Goal: Task Accomplishment & Management: Complete application form

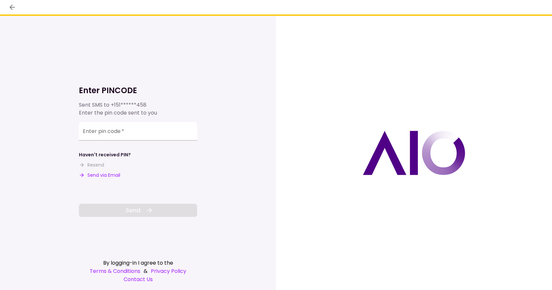
click at [112, 133] on input "Enter pin code   *" at bounding box center [138, 131] width 118 height 18
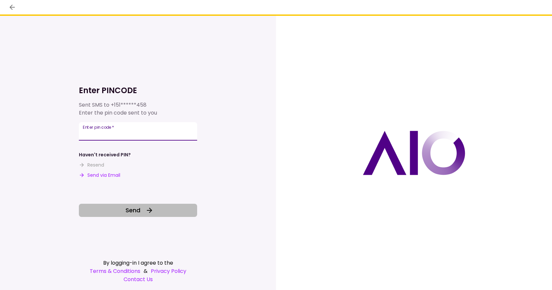
type input "******"
click at [134, 212] on span "Send" at bounding box center [133, 210] width 15 height 9
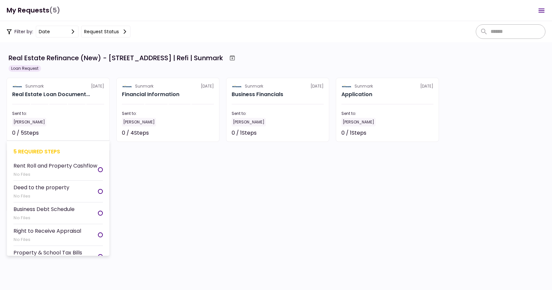
click at [53, 164] on div "Rent Roll and Property Cashflow" at bounding box center [55, 165] width 84 height 8
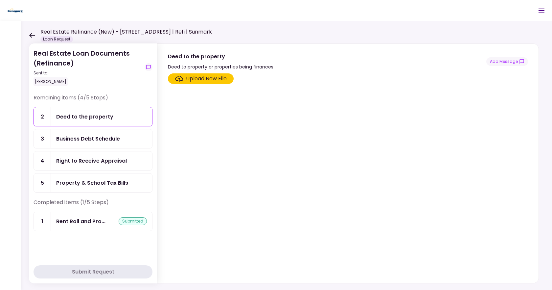
click at [209, 76] on div "Upload New File" at bounding box center [206, 79] width 41 height 8
click at [0, 0] on input "Upload New File" at bounding box center [0, 0] width 0 height 0
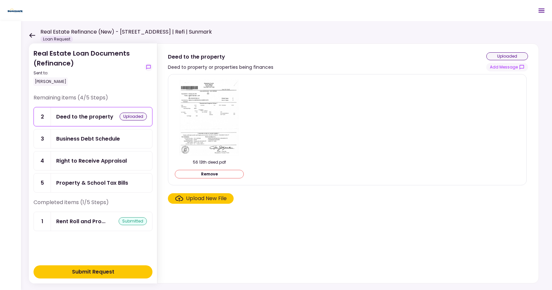
click at [89, 138] on div "Business Debt Schedule" at bounding box center [88, 138] width 64 height 8
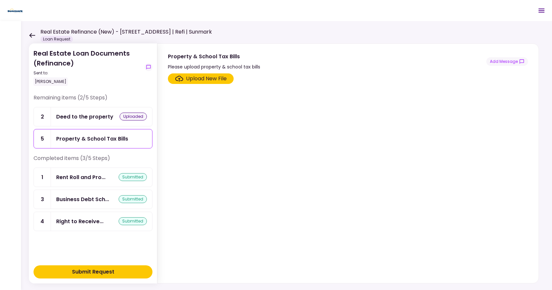
click at [215, 80] on div "Upload New File" at bounding box center [206, 79] width 41 height 8
click at [0, 0] on input "Upload New File" at bounding box center [0, 0] width 0 height 0
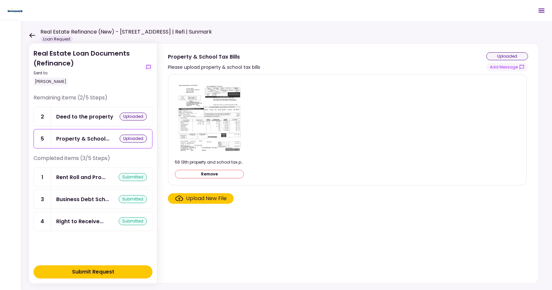
click at [99, 269] on div "Submit Request" at bounding box center [93, 272] width 42 height 8
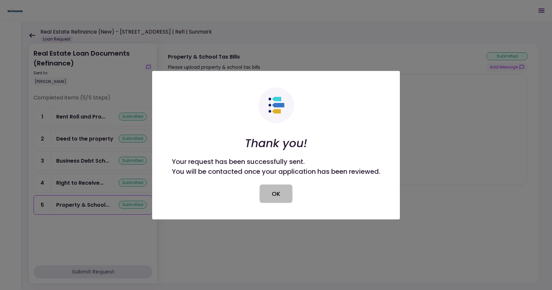
click at [285, 192] on button "OK" at bounding box center [276, 193] width 33 height 18
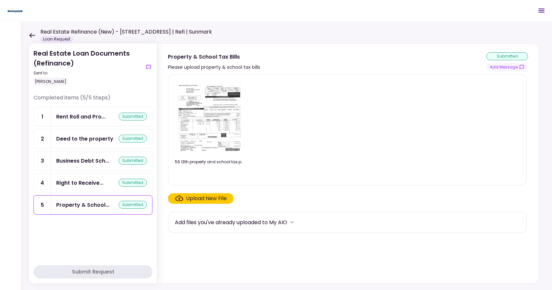
click at [35, 36] on icon at bounding box center [32, 35] width 6 height 5
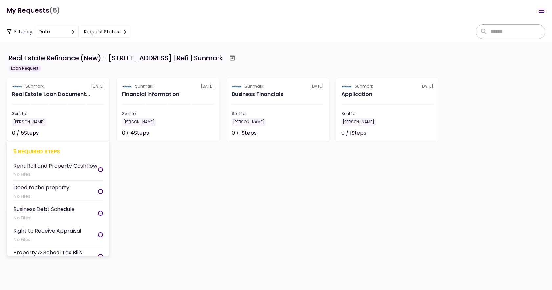
click at [24, 169] on div "Rent Roll and Property Cashflow" at bounding box center [55, 165] width 84 height 8
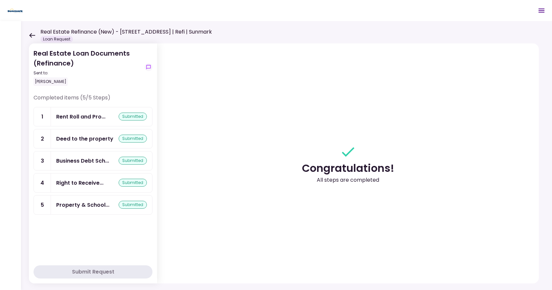
click at [33, 37] on icon at bounding box center [32, 35] width 6 height 5
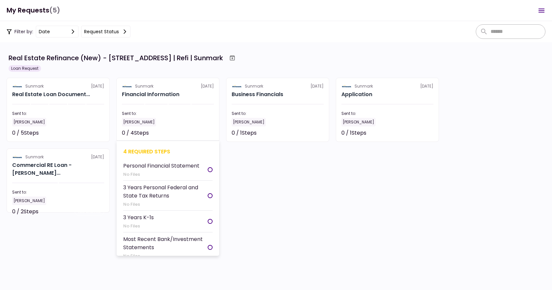
click at [142, 119] on div "[PERSON_NAME]" at bounding box center [139, 122] width 34 height 9
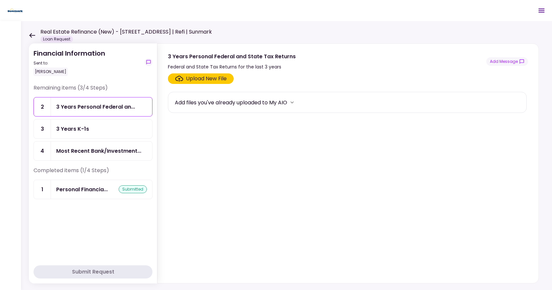
click at [214, 80] on div "Upload New File" at bounding box center [206, 79] width 41 height 8
click at [0, 0] on input "Upload New File" at bounding box center [0, 0] width 0 height 0
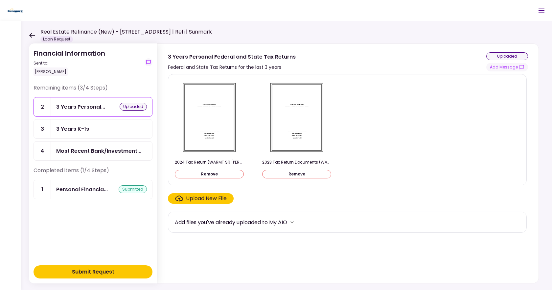
click at [192, 199] on div "Upload New File" at bounding box center [206, 198] width 41 height 8
click at [0, 0] on input "Upload New File" at bounding box center [0, 0] width 0 height 0
click at [198, 197] on div "Upload New File" at bounding box center [206, 198] width 41 height 8
click at [0, 0] on input "Upload New File" at bounding box center [0, 0] width 0 height 0
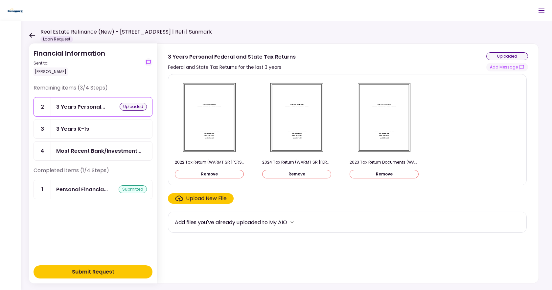
click at [92, 273] on div "Submit Request" at bounding box center [93, 272] width 42 height 8
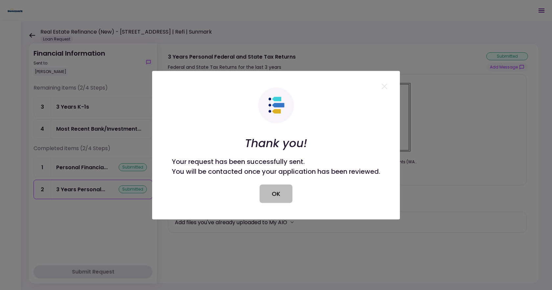
click at [265, 196] on button "OK" at bounding box center [276, 193] width 33 height 18
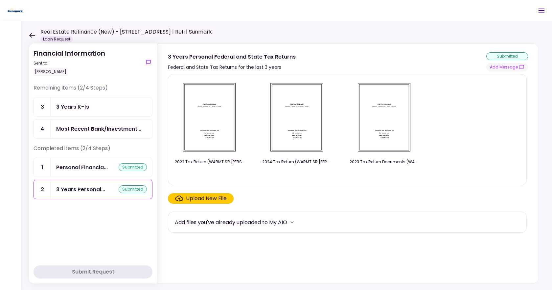
click at [81, 109] on div "3 Years K-1s" at bounding box center [72, 107] width 33 height 8
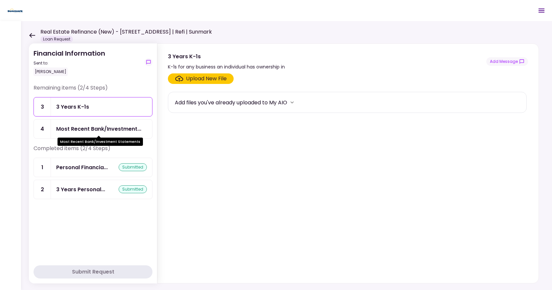
click at [114, 125] on div "Most Recent Bank/Investment..." at bounding box center [98, 129] width 85 height 8
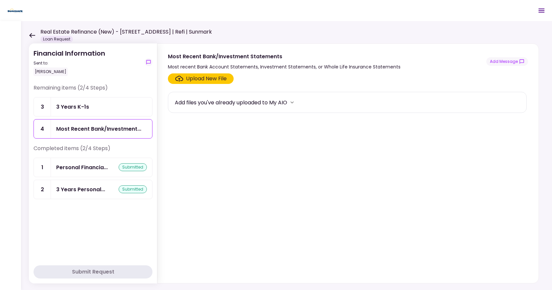
click at [118, 110] on div "3 Years K-1s" at bounding box center [101, 107] width 91 height 8
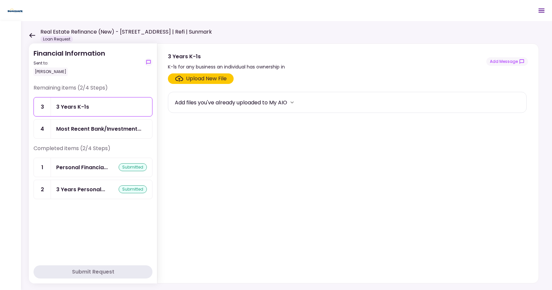
click at [295, 102] on icon "more" at bounding box center [292, 102] width 7 height 7
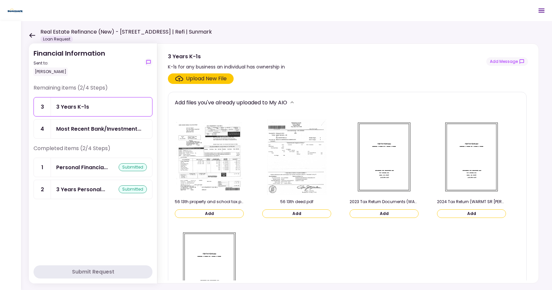
click at [294, 102] on icon "more" at bounding box center [292, 102] width 3 height 2
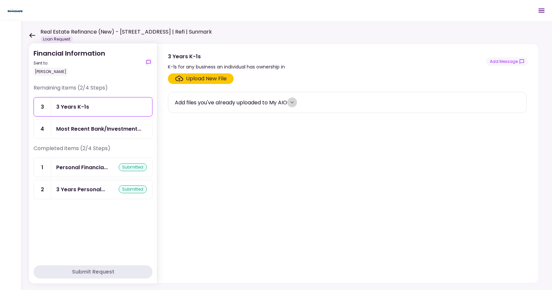
click at [295, 105] on icon "more" at bounding box center [292, 102] width 7 height 7
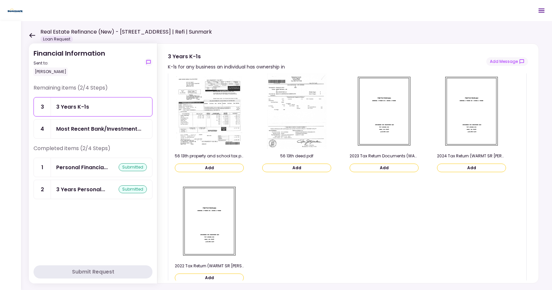
scroll to position [53, 0]
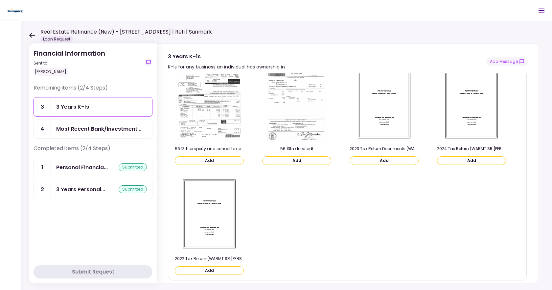
click at [211, 272] on button "Add" at bounding box center [209, 270] width 69 height 9
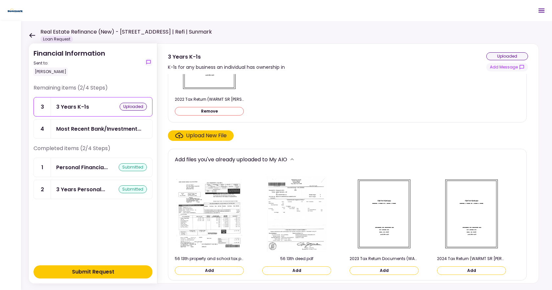
click at [382, 270] on button "Add" at bounding box center [384, 270] width 69 height 9
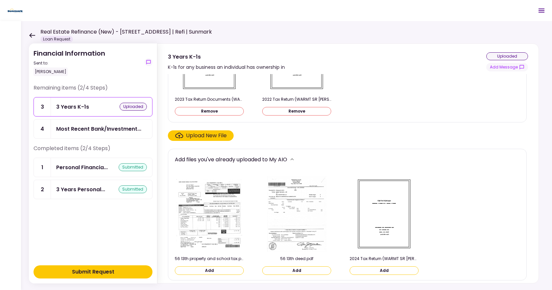
click at [390, 268] on button "Add" at bounding box center [384, 270] width 69 height 9
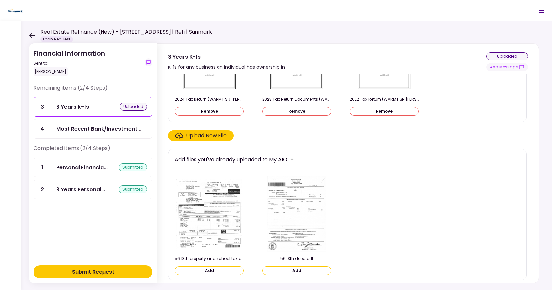
click at [109, 269] on div "Submit Request" at bounding box center [93, 272] width 42 height 8
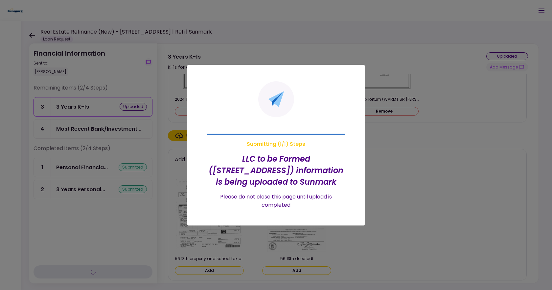
scroll to position [0, 0]
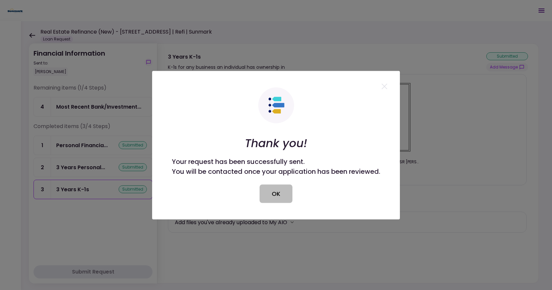
click at [283, 195] on button "OK" at bounding box center [276, 193] width 33 height 18
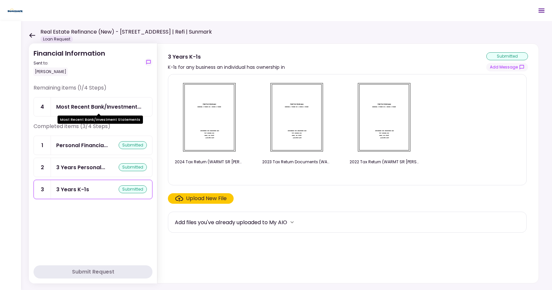
click at [86, 108] on div "Most Recent Bank/Investment..." at bounding box center [98, 107] width 85 height 8
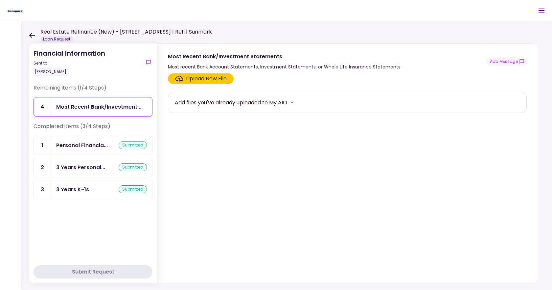
click at [202, 79] on div "Upload New File" at bounding box center [206, 79] width 41 height 8
click at [0, 0] on input "Upload New File" at bounding box center [0, 0] width 0 height 0
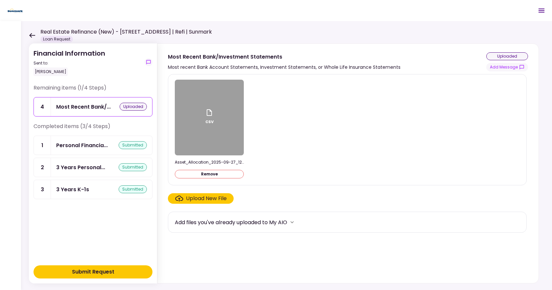
click at [207, 118] on div "csv" at bounding box center [210, 118] width 8 height 18
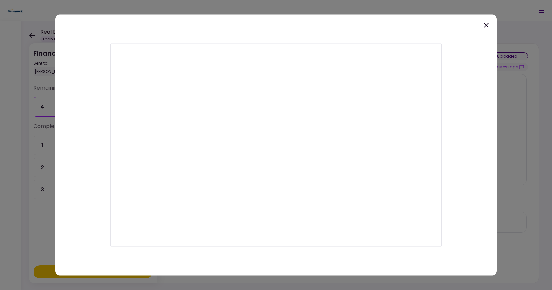
click at [487, 27] on icon at bounding box center [487, 25] width 8 height 8
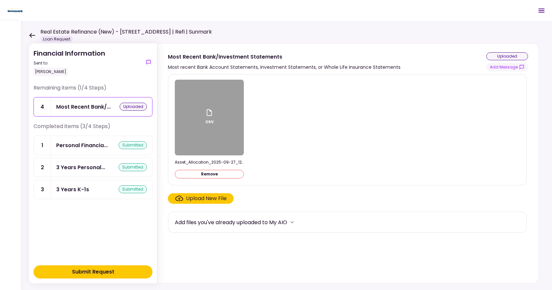
click at [217, 194] on div "Upload New File" at bounding box center [206, 198] width 41 height 8
click at [0, 0] on input "Upload New File" at bounding box center [0, 0] width 0 height 0
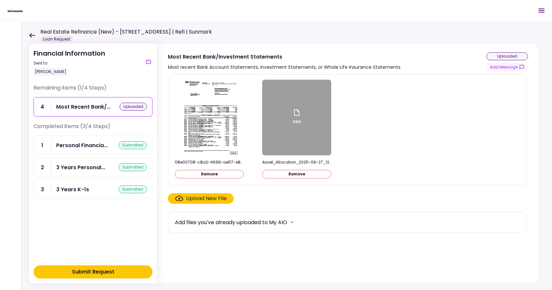
click at [206, 196] on div "Upload New File" at bounding box center [206, 198] width 41 height 8
click at [0, 0] on input "Upload New File" at bounding box center [0, 0] width 0 height 0
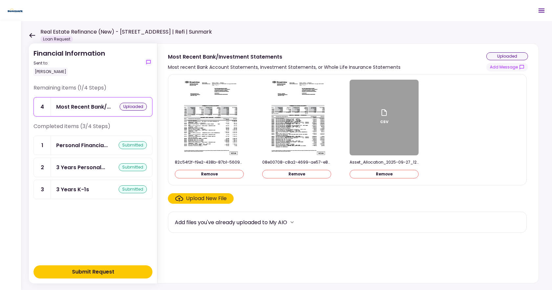
click at [93, 271] on div "Submit Request" at bounding box center [93, 272] width 42 height 8
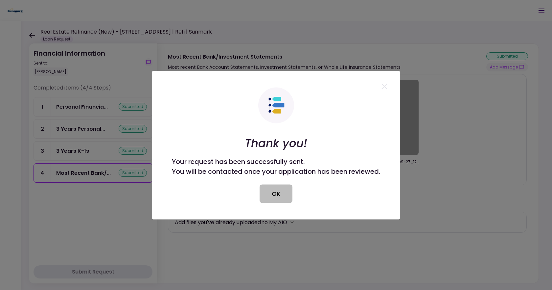
click at [278, 197] on button "OK" at bounding box center [276, 193] width 33 height 18
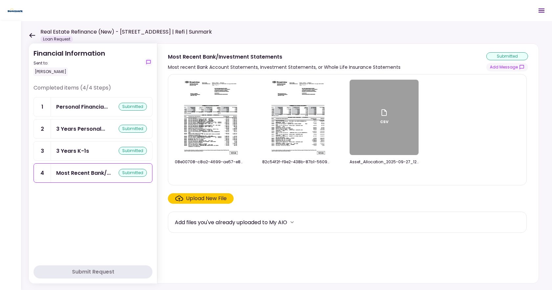
click at [29, 35] on icon at bounding box center [32, 35] width 6 height 5
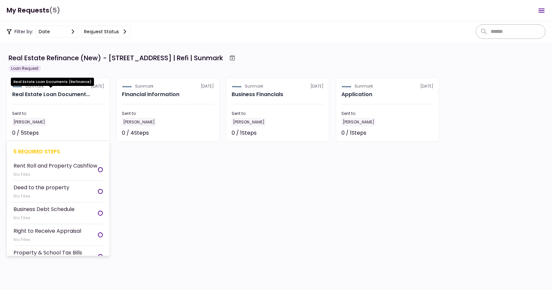
click at [25, 96] on div "Real Estate Loan Document..." at bounding box center [51, 94] width 78 height 8
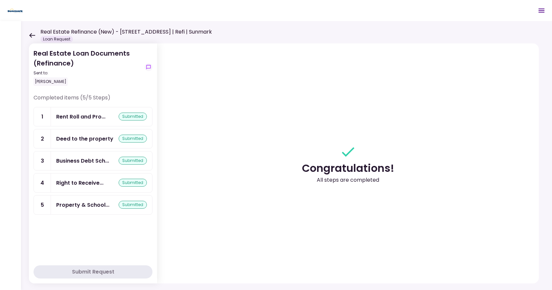
click at [31, 36] on icon at bounding box center [32, 35] width 6 height 5
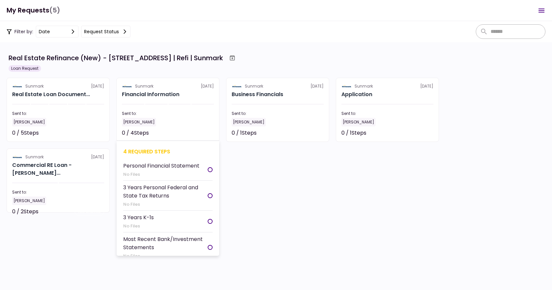
click at [144, 93] on h2 "Financial Information" at bounding box center [151, 94] width 58 height 8
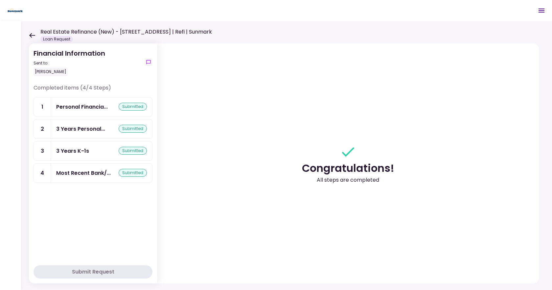
click at [28, 35] on div "Financial Information Sent to: [PERSON_NAME] Completed items (4/4 Steps) 1 Pers…" at bounding box center [286, 155] width 531 height 269
click at [34, 36] on icon at bounding box center [32, 35] width 6 height 5
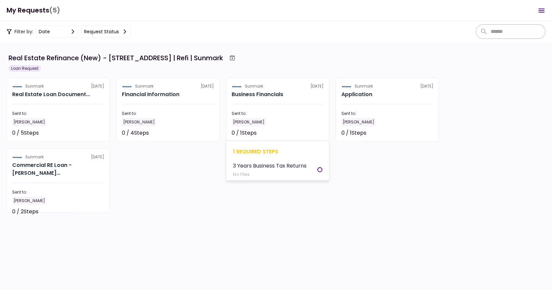
click at [257, 93] on h2 "Business Financials" at bounding box center [258, 94] width 52 height 8
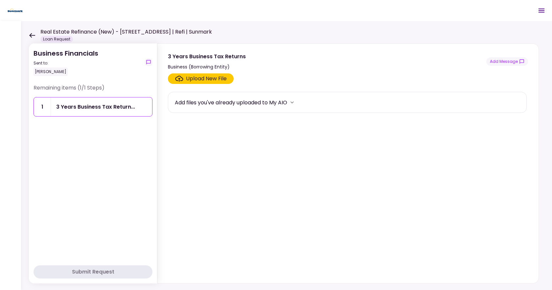
click at [207, 77] on div "Upload New File" at bounding box center [206, 79] width 41 height 8
click at [0, 0] on input "Upload New File" at bounding box center [0, 0] width 0 height 0
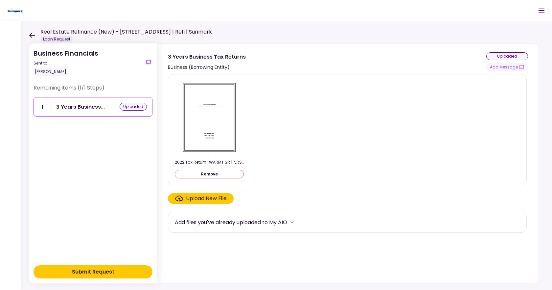
click at [205, 199] on div "Upload New File" at bounding box center [206, 198] width 41 height 8
click at [0, 0] on input "Upload New File" at bounding box center [0, 0] width 0 height 0
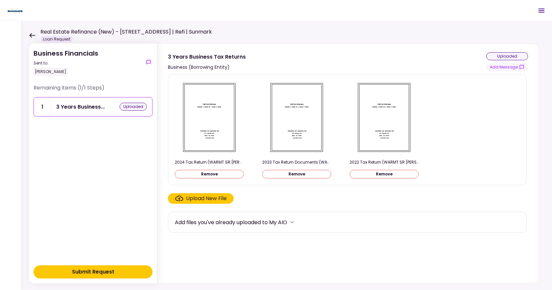
click at [92, 274] on div "Submit Request" at bounding box center [93, 272] width 42 height 8
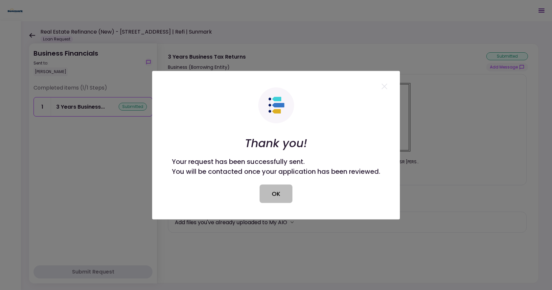
click at [283, 192] on button "OK" at bounding box center [276, 193] width 33 height 18
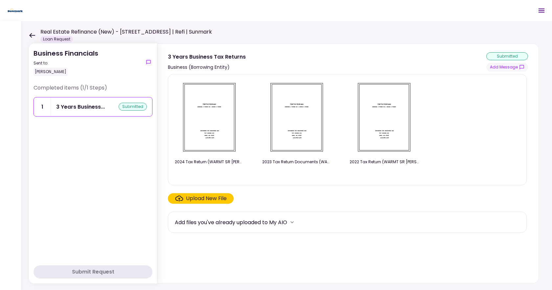
click at [34, 35] on icon at bounding box center [32, 35] width 6 height 5
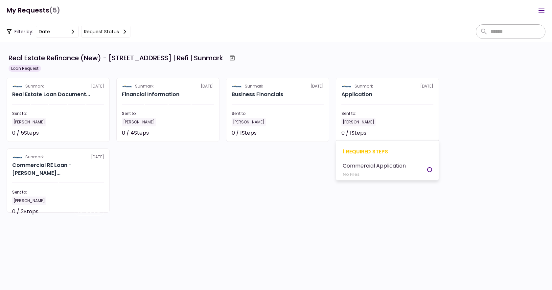
click at [361, 121] on div "[PERSON_NAME]" at bounding box center [359, 122] width 34 height 9
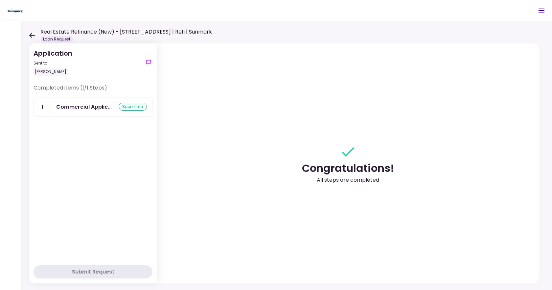
click at [32, 35] on icon at bounding box center [32, 35] width 6 height 5
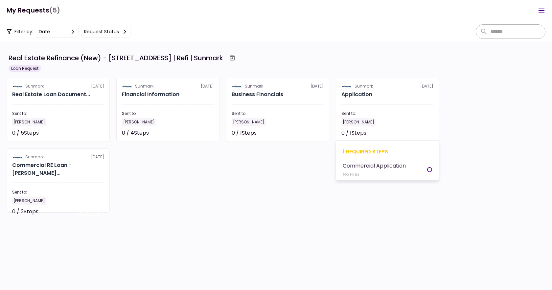
click at [359, 92] on h2 "Application" at bounding box center [357, 94] width 31 height 8
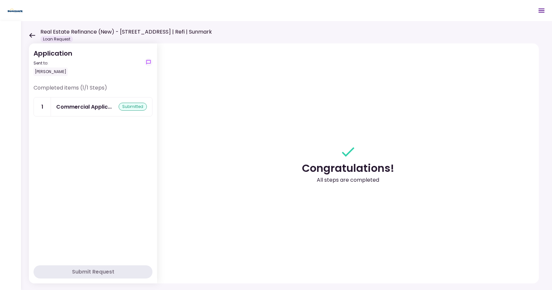
click at [31, 32] on div "Real Estate Refinance (New) - [STREET_ADDRESS] | Refi | Sunmark Loan Request" at bounding box center [120, 35] width 183 height 14
click at [33, 33] on icon at bounding box center [32, 35] width 6 height 5
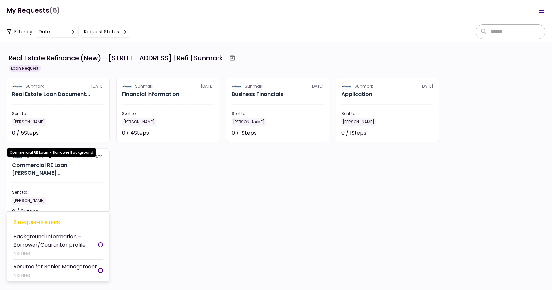
click at [47, 162] on div "Commercial RE Loan - [PERSON_NAME]..." at bounding box center [58, 169] width 92 height 16
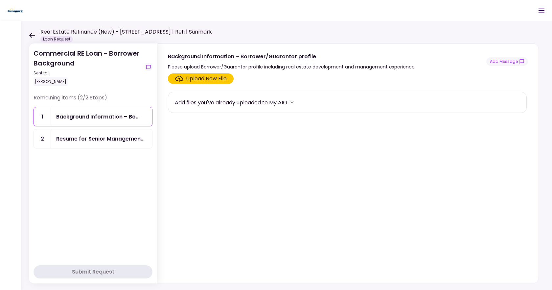
click at [123, 145] on div "Resume for Senior Managemen..." at bounding box center [101, 138] width 101 height 19
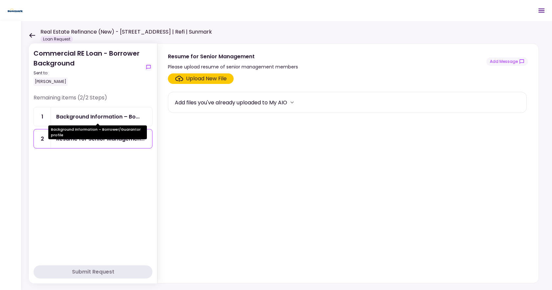
click at [83, 116] on div "Background Information – Bo..." at bounding box center [98, 116] width 84 height 8
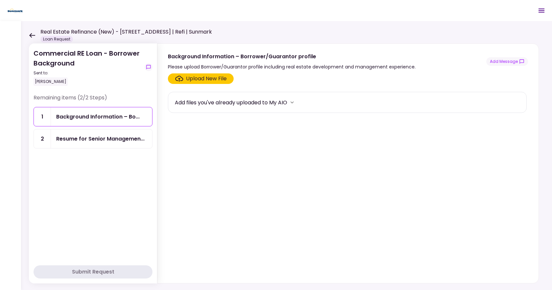
click at [208, 78] on div "Upload New File" at bounding box center [206, 79] width 41 height 8
click at [0, 0] on input "Upload New File" at bounding box center [0, 0] width 0 height 0
click at [201, 75] on div "Upload New File" at bounding box center [206, 79] width 41 height 8
click at [0, 0] on input "Upload New File" at bounding box center [0, 0] width 0 height 0
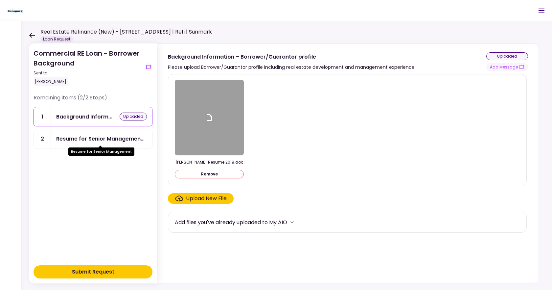
click at [110, 136] on div "Resume for Senior Managemen..." at bounding box center [100, 138] width 88 height 8
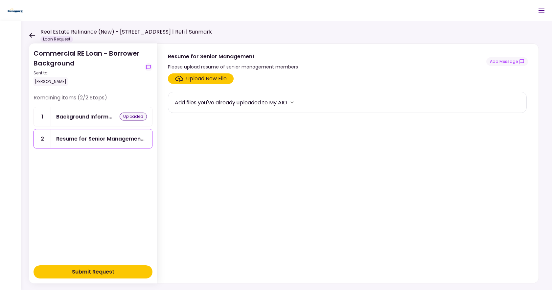
click at [206, 81] on div "Upload New File" at bounding box center [206, 79] width 41 height 8
click at [0, 0] on input "Upload New File" at bounding box center [0, 0] width 0 height 0
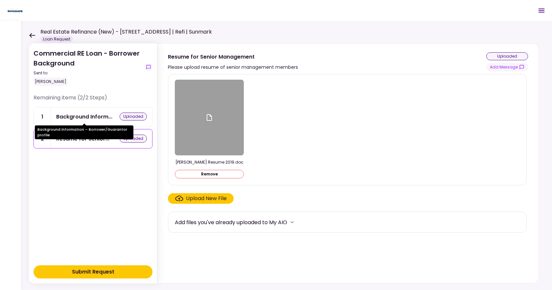
click at [84, 116] on div "Background Inform..." at bounding box center [84, 116] width 56 height 8
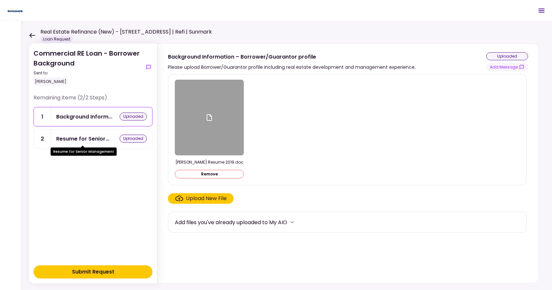
click at [81, 141] on div "Resume for Senior..." at bounding box center [82, 138] width 53 height 8
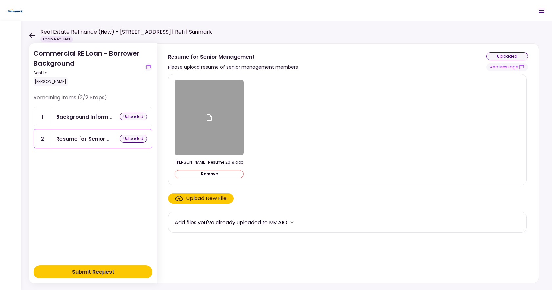
click at [113, 278] on button "Submit Request" at bounding box center [93, 271] width 119 height 13
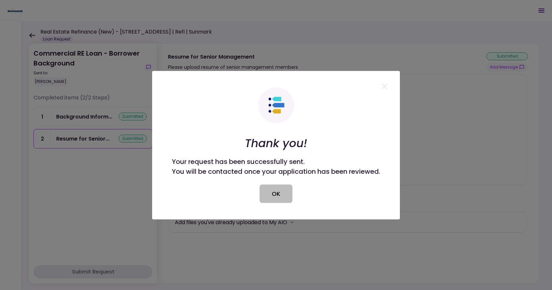
click at [277, 194] on button "OK" at bounding box center [276, 193] width 33 height 18
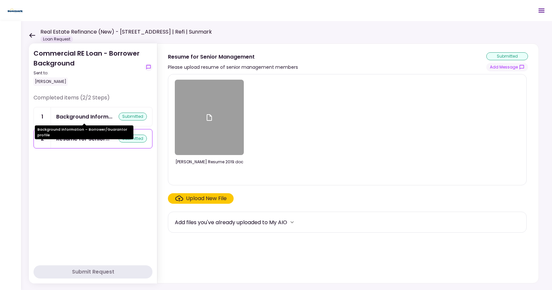
click at [100, 119] on div "Background Inform..." at bounding box center [84, 116] width 56 height 8
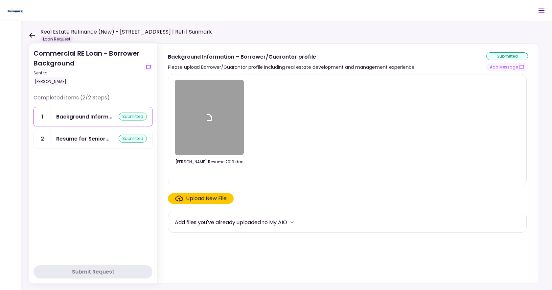
click at [225, 120] on div at bounding box center [209, 117] width 69 height 75
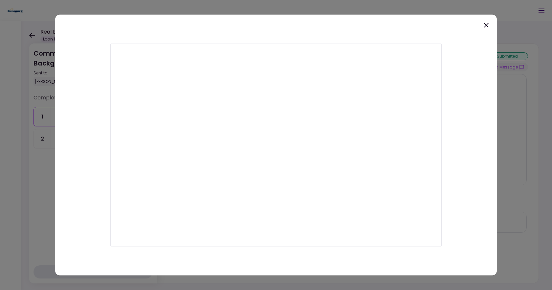
click at [487, 30] on div at bounding box center [276, 144] width 442 height 261
click at [487, 29] on icon at bounding box center [487, 25] width 8 height 8
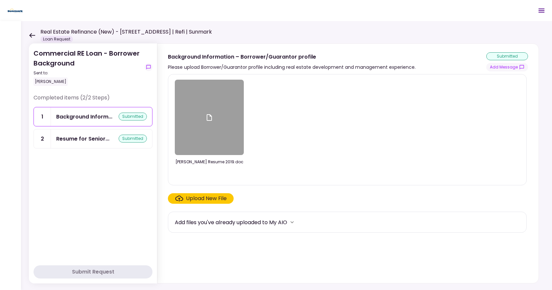
click at [31, 36] on icon at bounding box center [32, 35] width 6 height 5
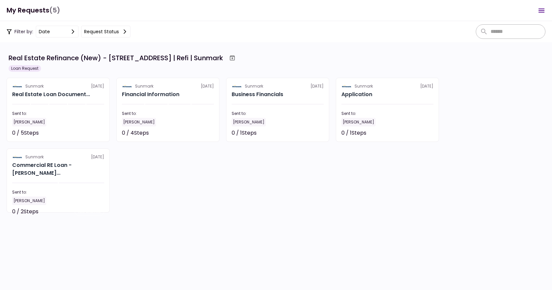
click at [110, 30] on button "Request status" at bounding box center [105, 32] width 49 height 12
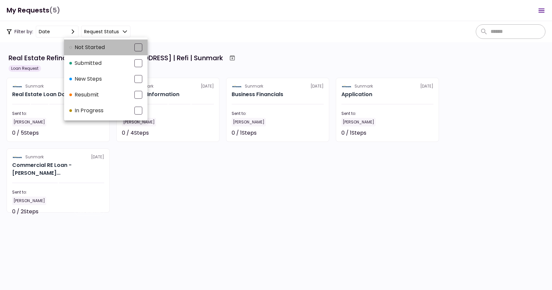
click at [140, 48] on div at bounding box center [138, 47] width 8 height 8
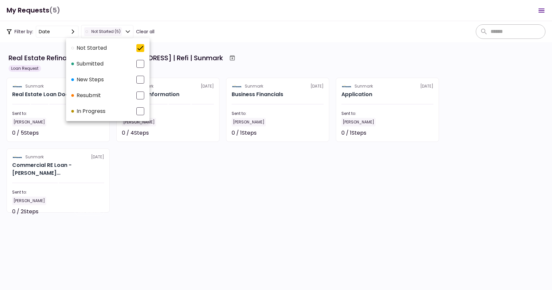
click at [127, 30] on div at bounding box center [276, 145] width 552 height 290
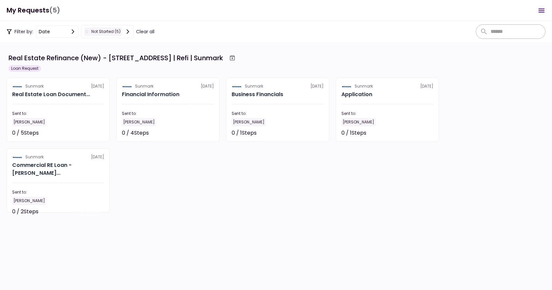
click at [127, 30] on icon at bounding box center [127, 31] width 5 height 5
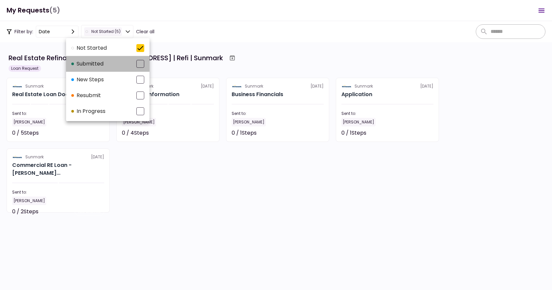
click at [144, 64] on li "submitted" at bounding box center [108, 64] width 84 height 16
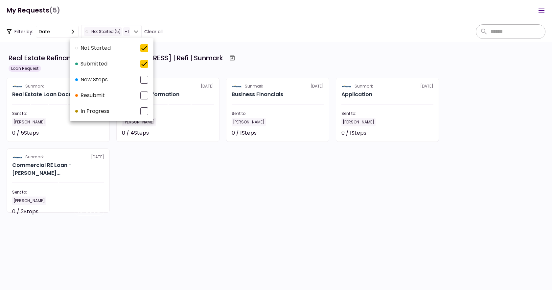
click at [140, 50] on icon at bounding box center [144, 48] width 8 height 8
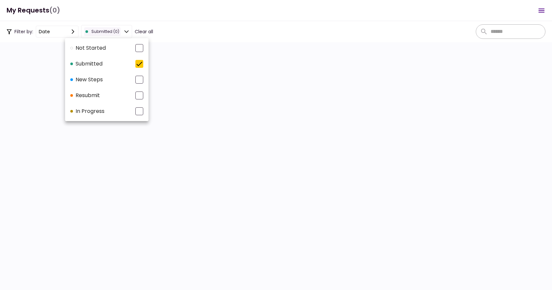
click at [136, 137] on div at bounding box center [276, 145] width 552 height 290
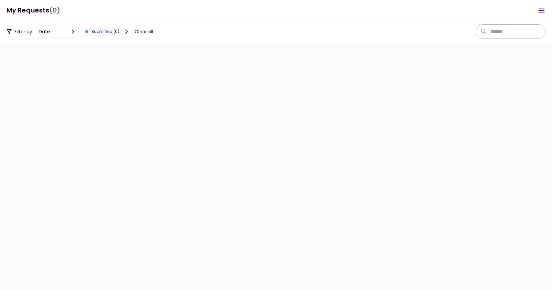
click at [127, 31] on icon at bounding box center [126, 31] width 3 height 4
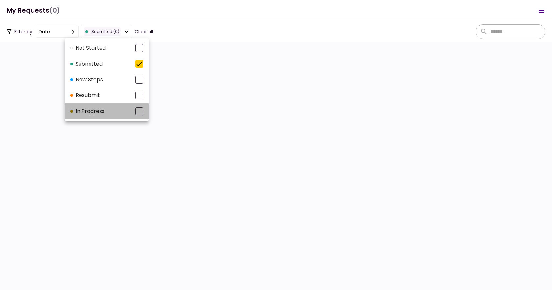
click at [99, 112] on div "In Progress" at bounding box center [87, 111] width 34 height 8
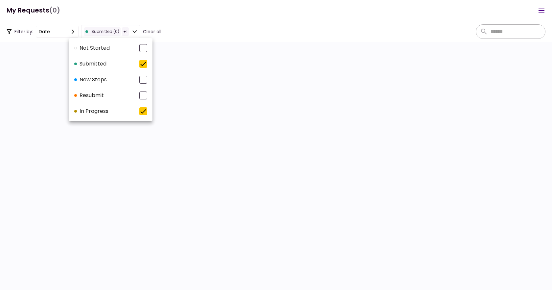
click at [141, 51] on div at bounding box center [143, 48] width 8 height 8
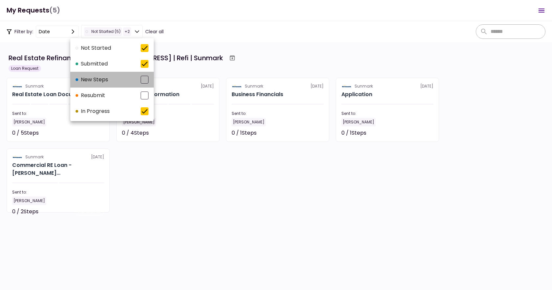
click at [143, 84] on li "New steps" at bounding box center [112, 80] width 84 height 16
click at [144, 93] on div at bounding box center [145, 95] width 8 height 8
click at [180, 175] on div at bounding box center [276, 145] width 552 height 290
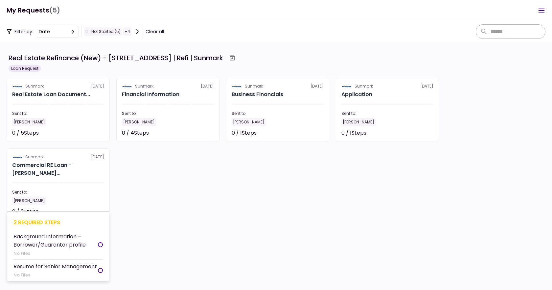
click at [56, 243] on div "Background Information – Borrower/Guarantor profile" at bounding box center [55, 240] width 85 height 16
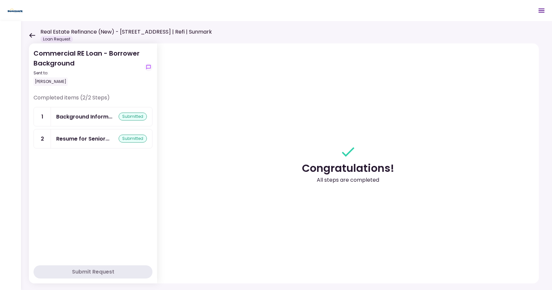
click at [34, 35] on icon at bounding box center [32, 35] width 6 height 5
